Goal: Task Accomplishment & Management: Manage account settings

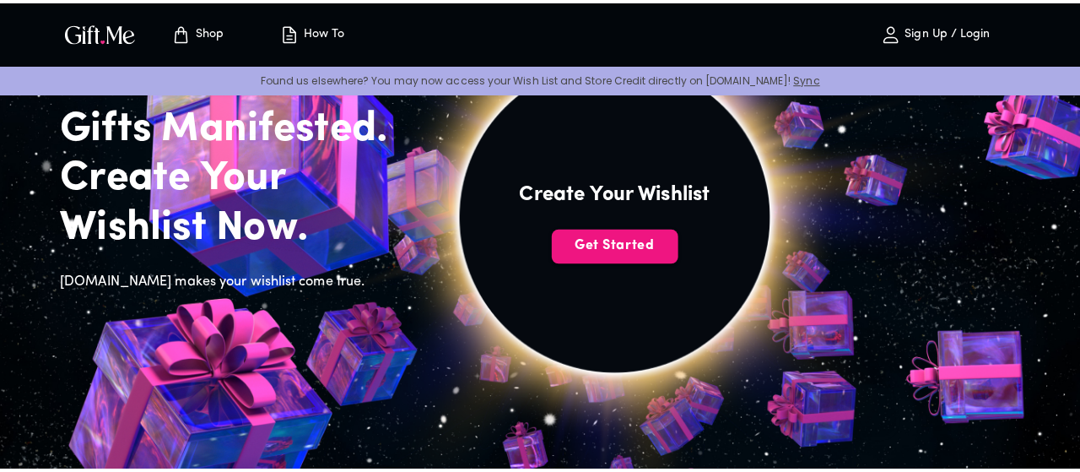
scroll to position [115, 0]
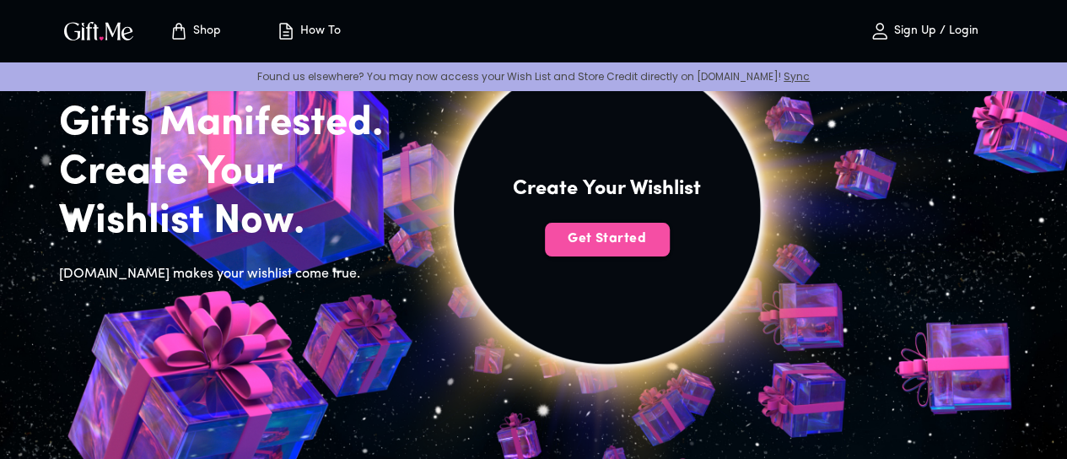
click at [670, 248] on span "Get Started" at bounding box center [607, 238] width 125 height 19
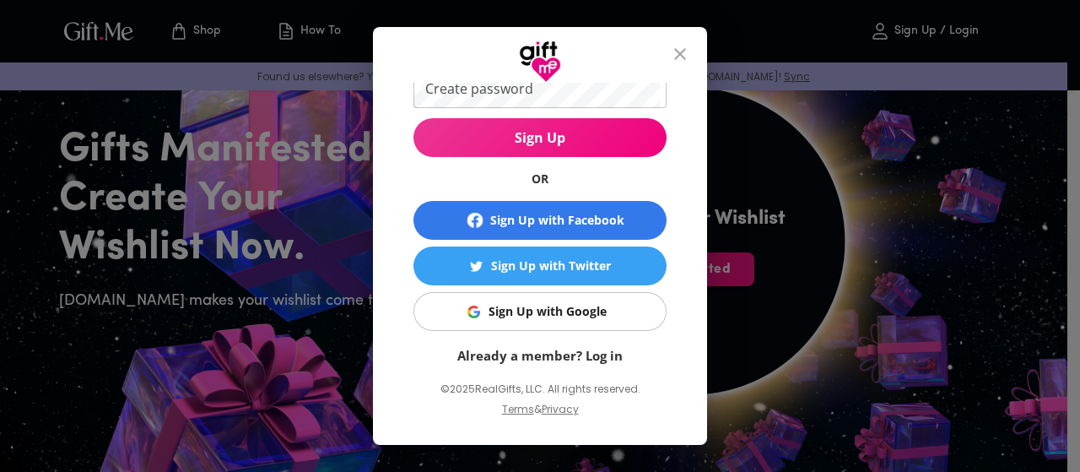
scroll to position [159, 0]
click at [579, 318] on div "Sign Up with Google" at bounding box center [547, 311] width 118 height 19
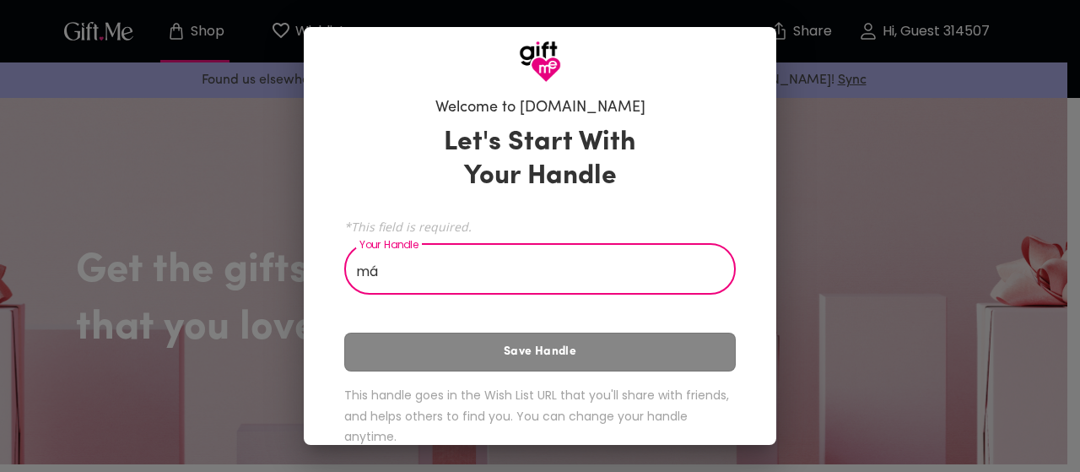
type input "m"
type input ","
type input "máy mít thúi um"
click at [469, 261] on input "Your Handle" at bounding box center [530, 270] width 373 height 47
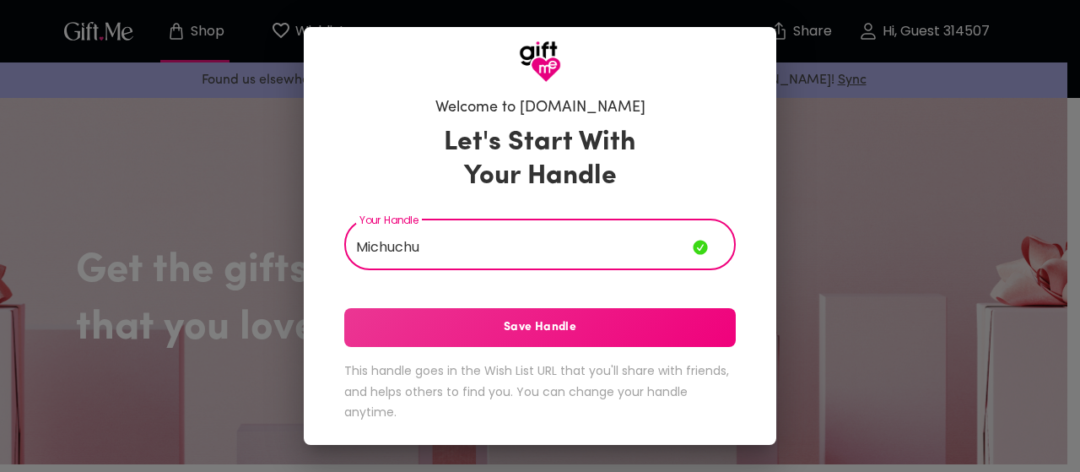
type input "Michuchu"
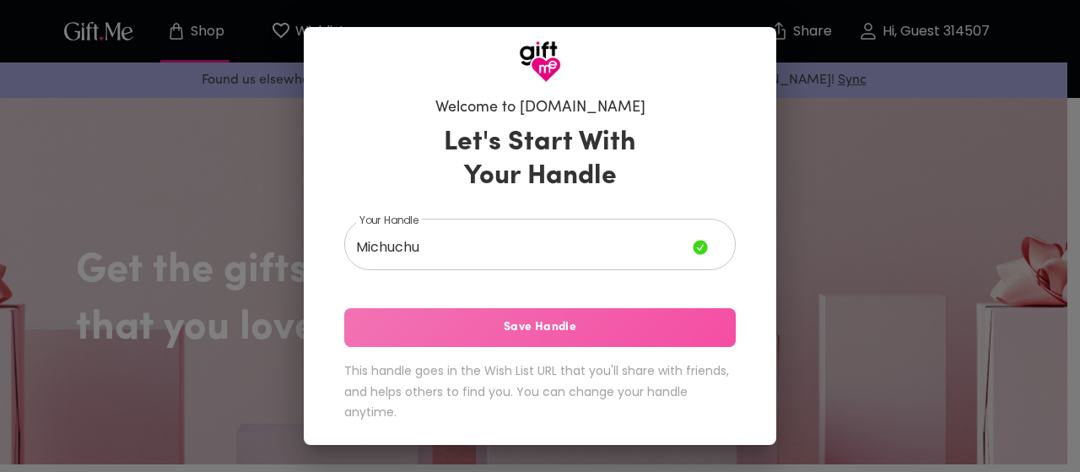
click at [461, 316] on button "Save Handle" at bounding box center [539, 327] width 391 height 39
